Goal: Book appointment/travel/reservation

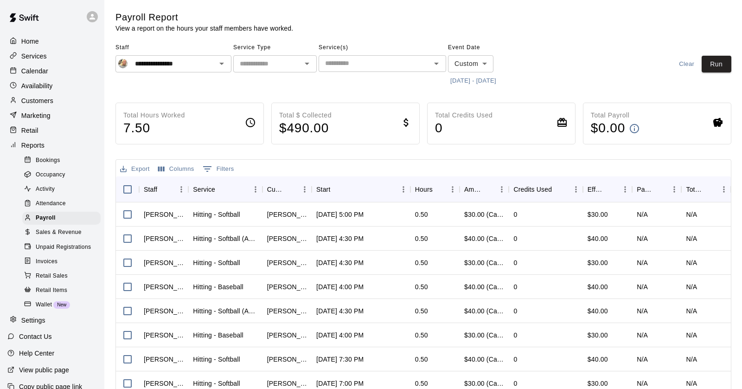
scroll to position [98, 0]
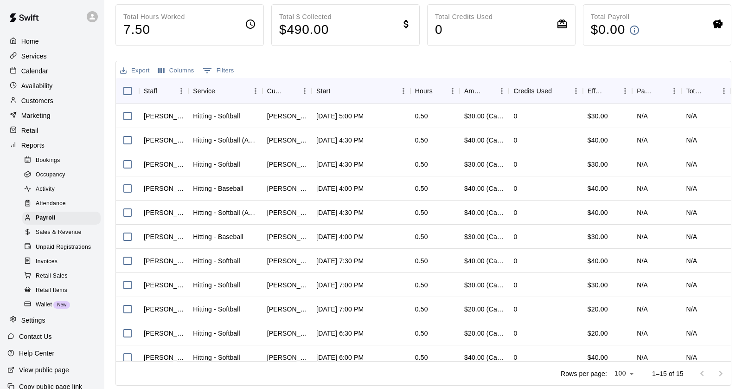
click at [27, 41] on p "Home" at bounding box center [30, 41] width 18 height 9
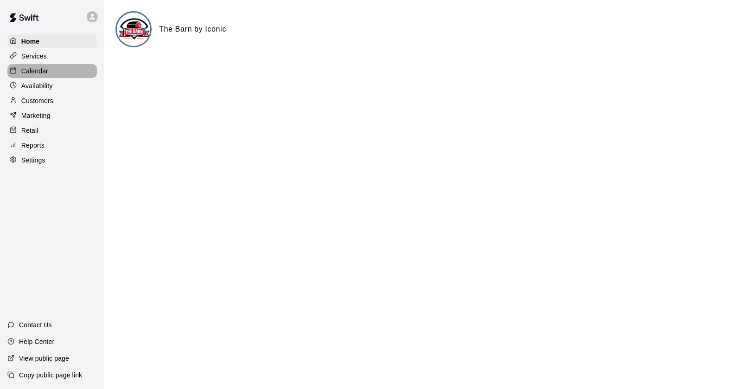
click at [32, 70] on p "Calendar" at bounding box center [34, 70] width 27 height 9
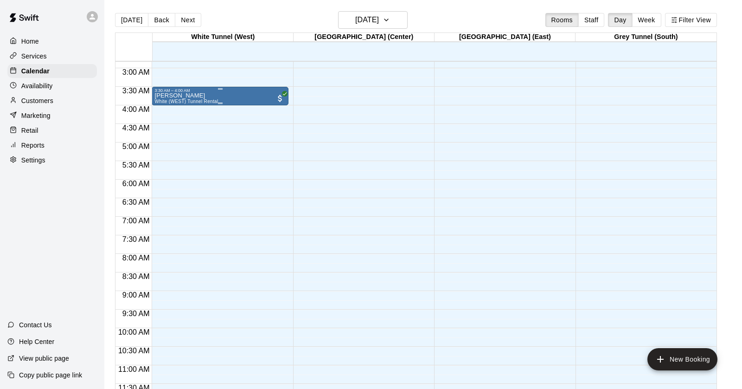
scroll to position [108, 0]
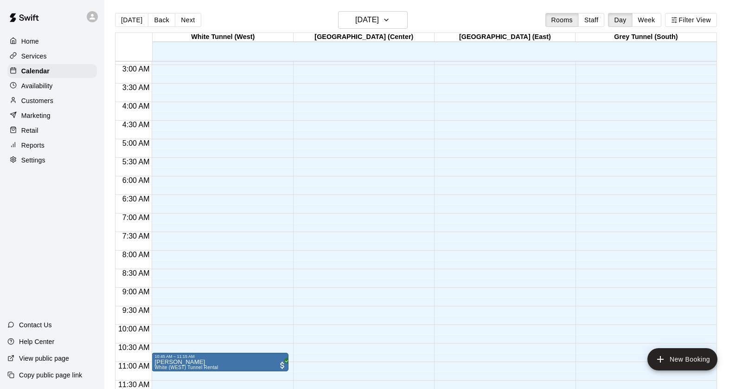
drag, startPoint x: 240, startPoint y: 94, endPoint x: 246, endPoint y: 370, distance: 275.5
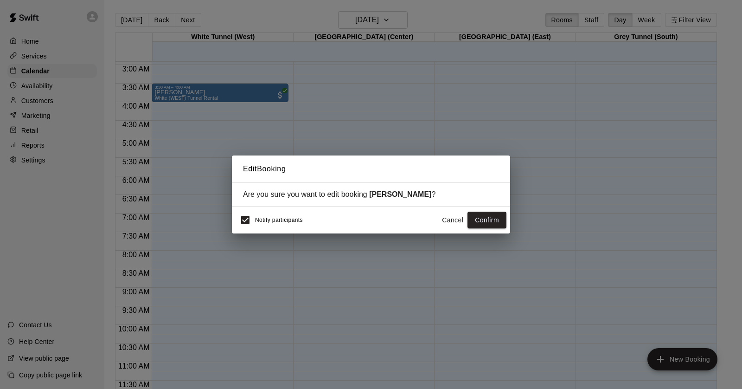
click at [448, 219] on button "Cancel" at bounding box center [453, 219] width 30 height 17
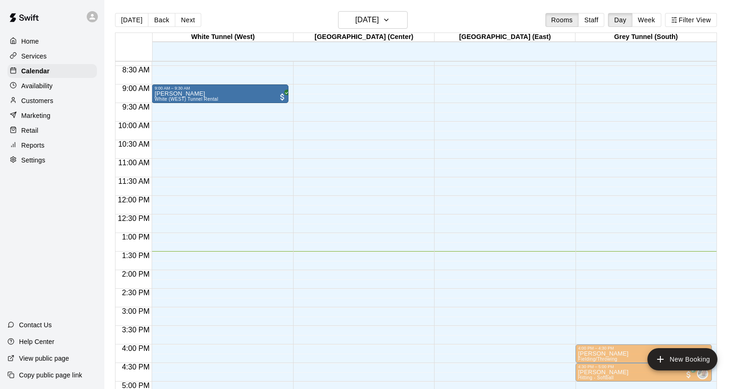
scroll to position [313, 0]
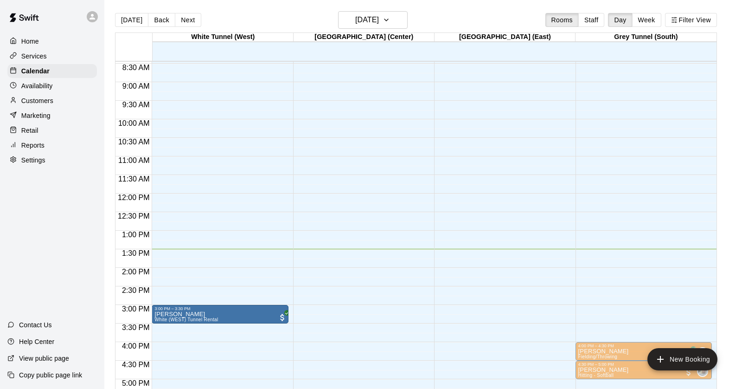
drag, startPoint x: 243, startPoint y: 95, endPoint x: 209, endPoint y: 318, distance: 226.1
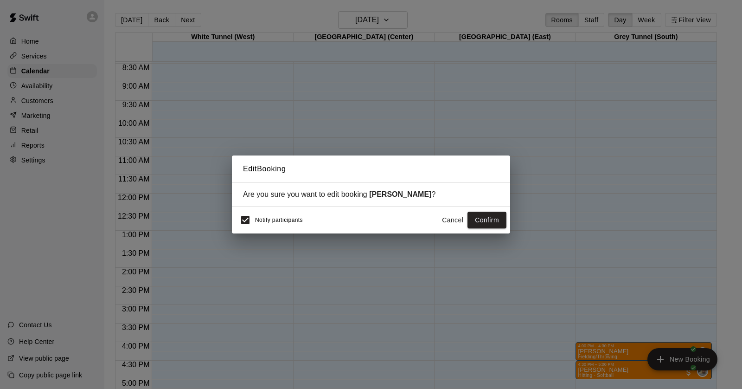
click at [458, 221] on button "Cancel" at bounding box center [453, 219] width 30 height 17
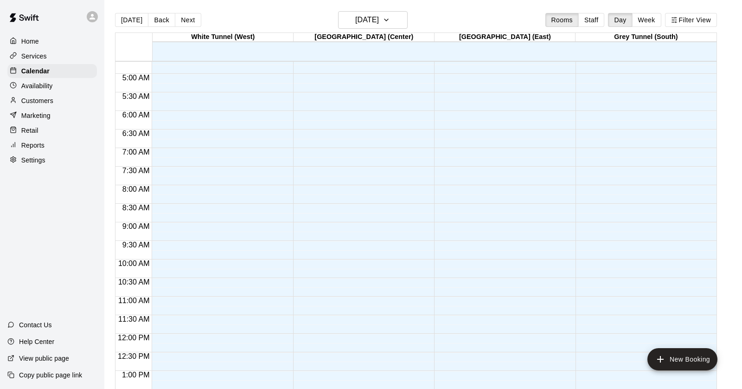
scroll to position [0, 0]
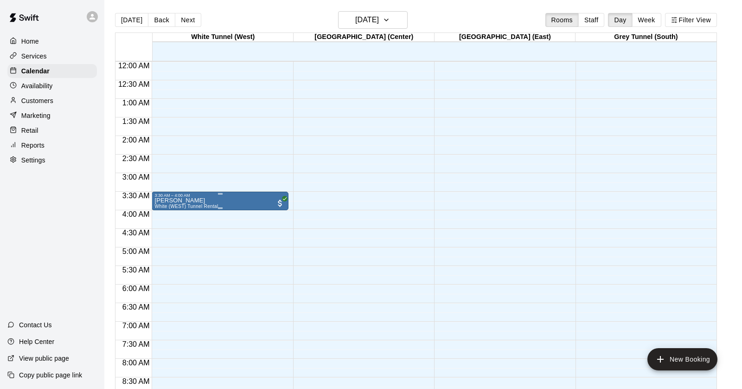
click at [257, 199] on div "[PERSON_NAME] White (WEST) Tunnel Rental" at bounding box center [219, 392] width 131 height 389
click at [164, 209] on icon "edit" at bounding box center [163, 206] width 11 height 11
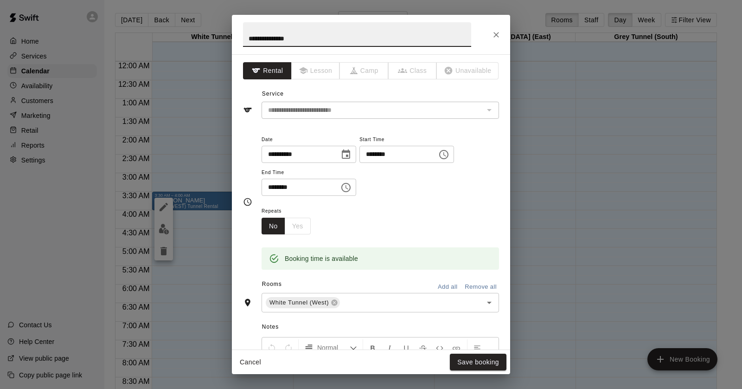
click at [448, 150] on icon "Choose time, selected time is 3:30 AM" at bounding box center [443, 154] width 9 height 9
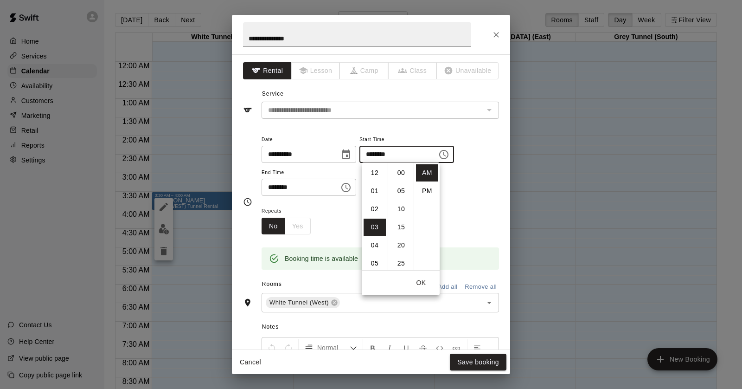
scroll to position [108, 0]
click at [427, 188] on li "PM" at bounding box center [427, 190] width 22 height 17
type input "********"
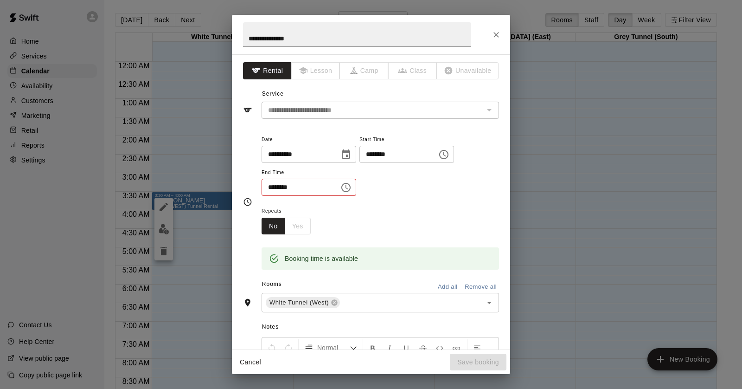
scroll to position [16, 0]
click at [346, 187] on icon "Choose time, selected time is 4:00 AM" at bounding box center [345, 187] width 11 height 11
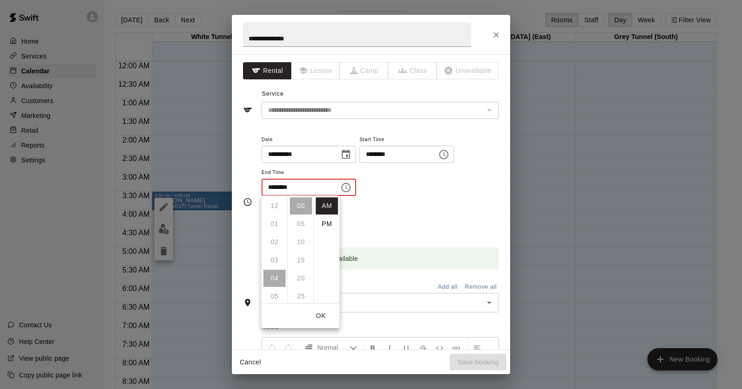
scroll to position [72, 0]
click at [326, 224] on li "PM" at bounding box center [327, 223] width 22 height 17
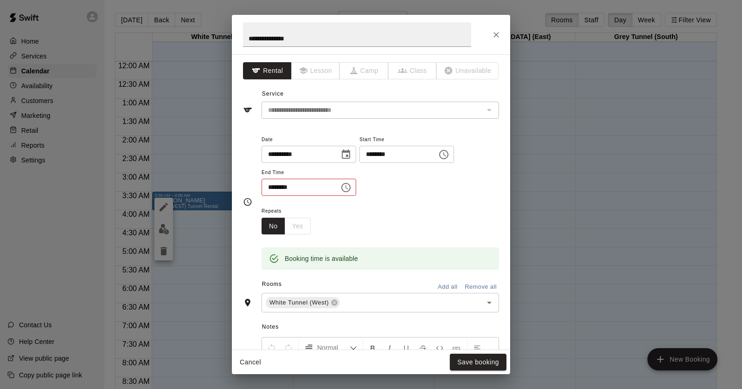
type input "********"
click at [474, 357] on button "Save booking" at bounding box center [478, 361] width 57 height 17
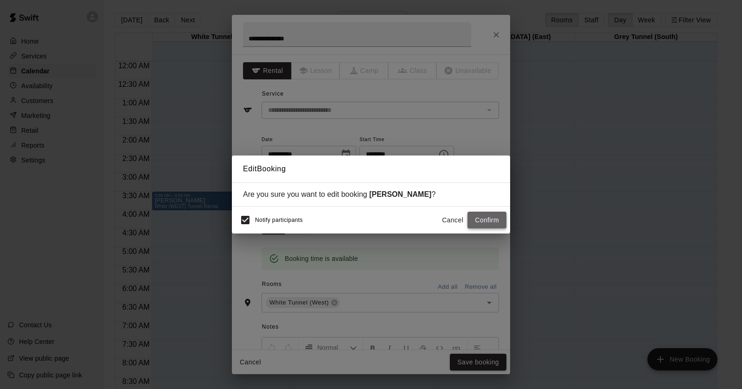
click at [486, 218] on button "Confirm" at bounding box center [486, 219] width 39 height 17
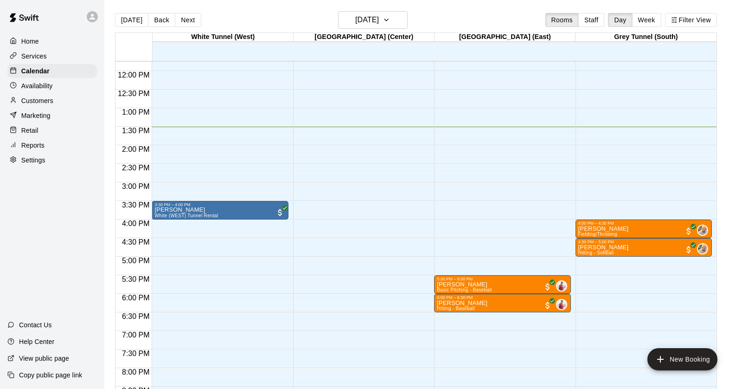
scroll to position [444, 0]
